Goal: Transaction & Acquisition: Download file/media

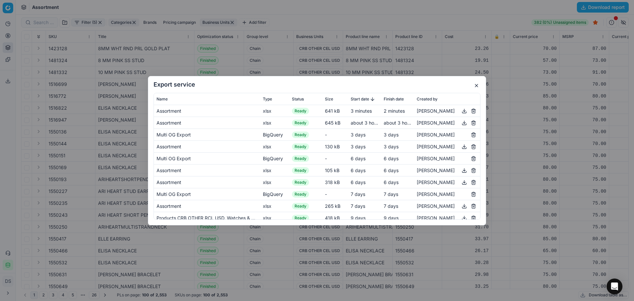
click at [477, 85] on button "button" at bounding box center [477, 86] width 8 height 8
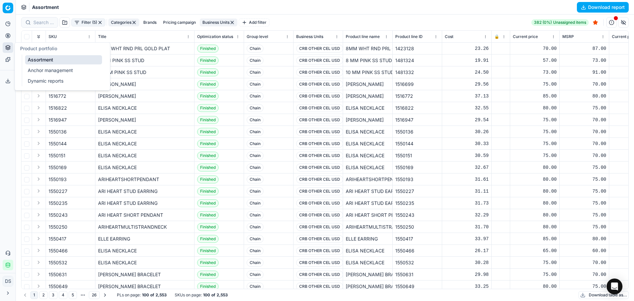
click at [9, 46] on icon at bounding box center [7, 47] width 5 height 5
click at [30, 78] on link "Dynamic reports" at bounding box center [63, 80] width 77 height 9
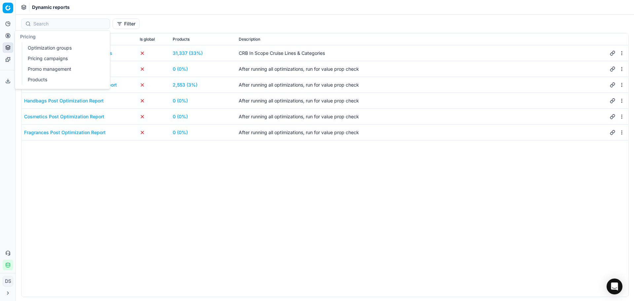
click at [10, 36] on circle at bounding box center [8, 35] width 4 height 4
click at [64, 51] on link "Optimization groups" at bounding box center [63, 47] width 77 height 9
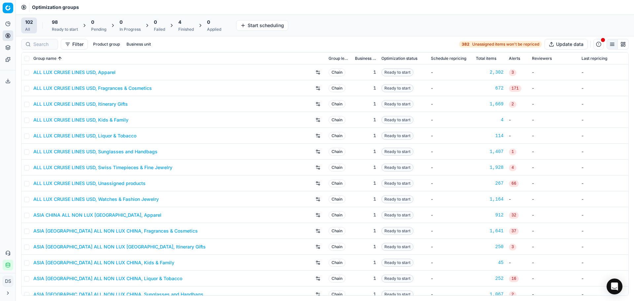
click at [189, 29] on div "Finished" at bounding box center [186, 29] width 16 height 5
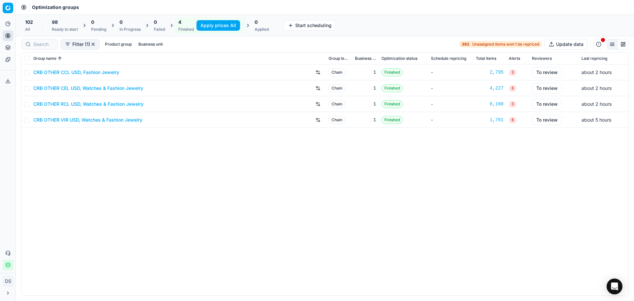
click at [212, 25] on button "Apply prices All" at bounding box center [219, 25] width 44 height 11
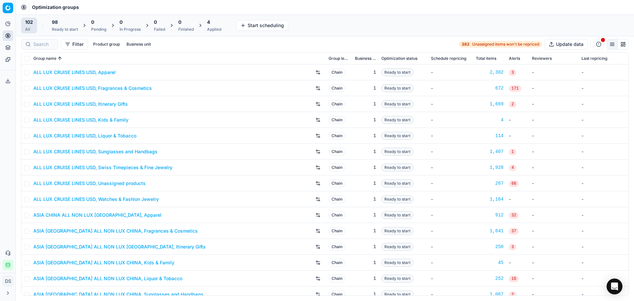
click at [216, 24] on div "4" at bounding box center [214, 22] width 14 height 7
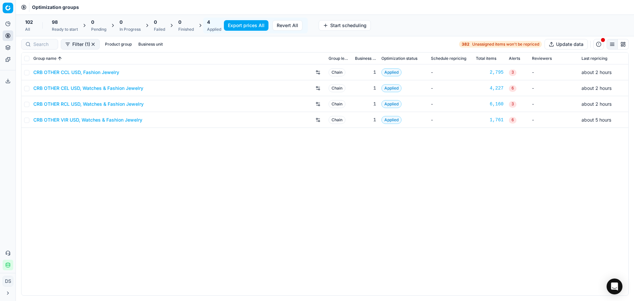
click at [243, 25] on button "Export prices All" at bounding box center [246, 25] width 45 height 11
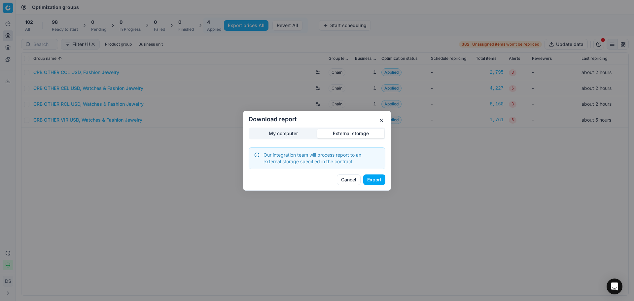
click at [346, 100] on div "Download report My computer External storage Our integration team will process …" at bounding box center [317, 150] width 634 height 301
click at [371, 181] on button "Export" at bounding box center [374, 179] width 22 height 11
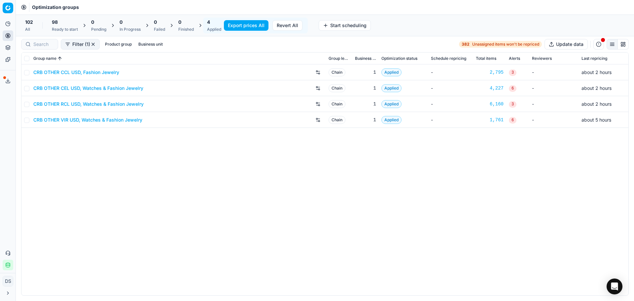
click at [11, 82] on button "Export service" at bounding box center [8, 81] width 11 height 11
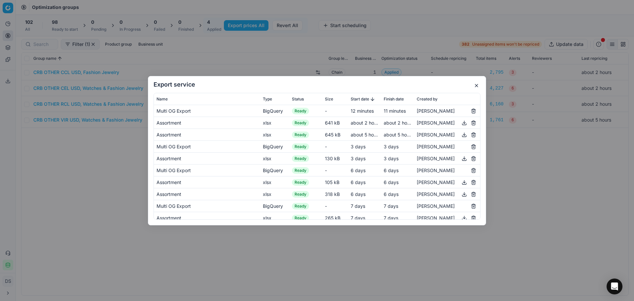
click at [110, 192] on div "Export service Name Type Status Size Start date Finish date Created by Multi OG…" at bounding box center [317, 150] width 634 height 301
